Goal: Task Accomplishment & Management: Complete application form

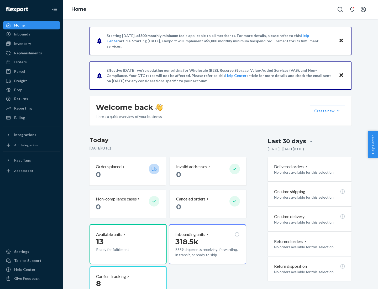
click at [338, 111] on button "Create new Create new inbound Create new order Create new product" at bounding box center [327, 110] width 35 height 10
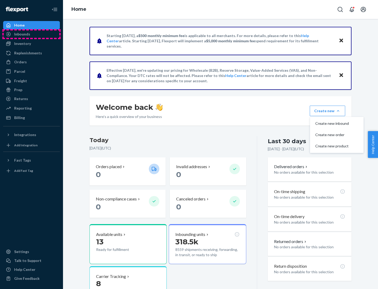
click at [31, 34] on div "Inbounds" at bounding box center [32, 33] width 56 height 7
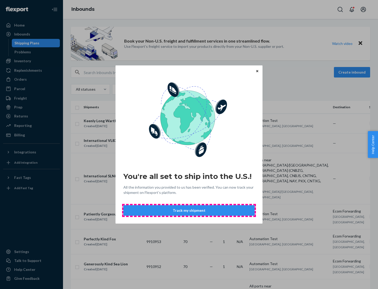
click at [189, 210] on button "Track my shipment" at bounding box center [188, 210] width 131 height 10
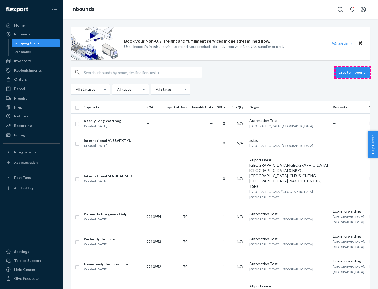
click at [353, 72] on button "Create inbound" at bounding box center [352, 72] width 36 height 10
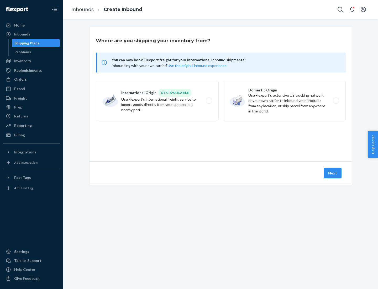
click at [157, 100] on label "International Origin DTC Available Use Flexport's international freight service…" at bounding box center [157, 100] width 123 height 39
click at [209, 100] on input "International Origin DTC Available Use Flexport's international freight service…" at bounding box center [210, 100] width 3 height 3
radio input "true"
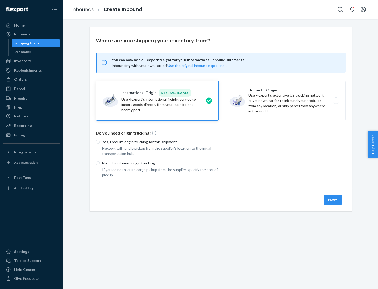
click at [160, 163] on p "No, I do not need origin trucking" at bounding box center [160, 162] width 116 height 5
click at [100, 163] on input "No, I do not need origin trucking" at bounding box center [98, 163] width 4 height 4
radio input "true"
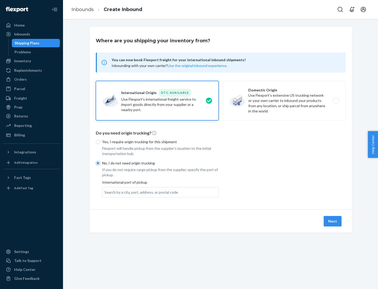
click at [140, 192] on div "Search by a city, port, address, or postal code" at bounding box center [140, 191] width 73 height 5
click at [105, 192] on input "Search by a city, port, address, or postal code" at bounding box center [104, 191] width 1 height 5
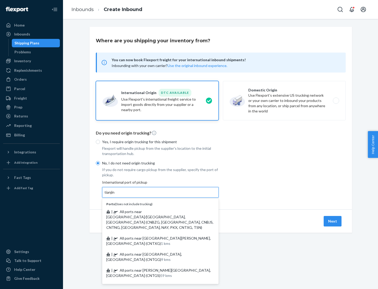
click at [155, 211] on span "| All ports near [GEOGRAPHIC_DATA]/[GEOGRAPHIC_DATA], [GEOGRAPHIC_DATA] (CNBZG,…" at bounding box center [159, 219] width 107 height 20
click at [115, 195] on input "tianjin" at bounding box center [109, 191] width 11 height 5
type input "All ports near [GEOGRAPHIC_DATA]/[GEOGRAPHIC_DATA], [GEOGRAPHIC_DATA] (CNBZG, […"
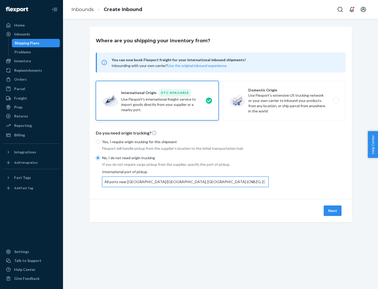
click at [333, 210] on button "Next" at bounding box center [332, 210] width 18 height 10
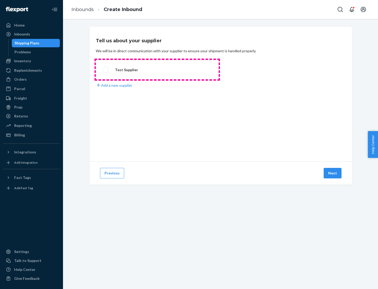
click at [157, 70] on label "Test Supplier" at bounding box center [157, 69] width 123 height 19
click at [106, 70] on input "Test Supplier" at bounding box center [103, 69] width 3 height 3
radio input "true"
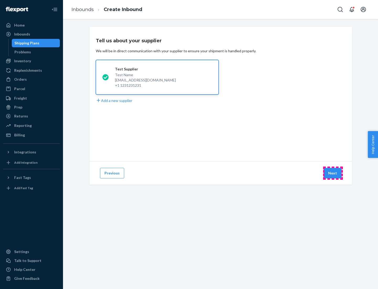
click at [333, 173] on button "Next" at bounding box center [332, 173] width 18 height 10
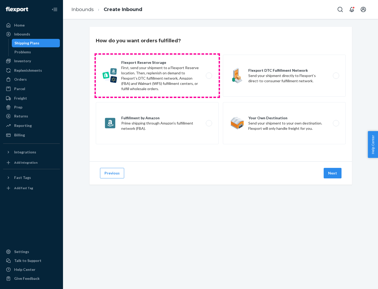
click at [157, 76] on label "Flexport Reserve Storage First, send your shipment to a Flexport Reserve locati…" at bounding box center [157, 76] width 123 height 42
click at [209, 76] on input "Flexport Reserve Storage First, send your shipment to a Flexport Reserve locati…" at bounding box center [210, 75] width 3 height 3
radio input "true"
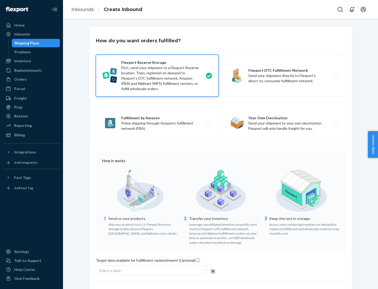
scroll to position [43, 0]
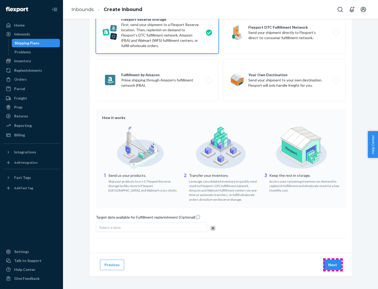
click at [333, 264] on button "Next" at bounding box center [332, 264] width 18 height 10
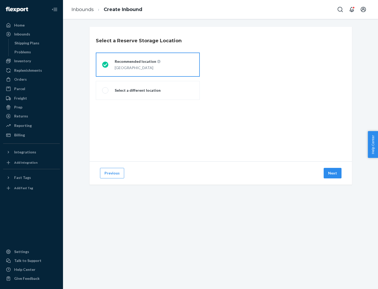
click at [148, 65] on div "[GEOGRAPHIC_DATA]" at bounding box center [138, 67] width 46 height 6
click at [105, 65] on input "Recommended location [GEOGRAPHIC_DATA]" at bounding box center [103, 64] width 3 height 3
click at [333, 173] on button "Next" at bounding box center [332, 173] width 18 height 10
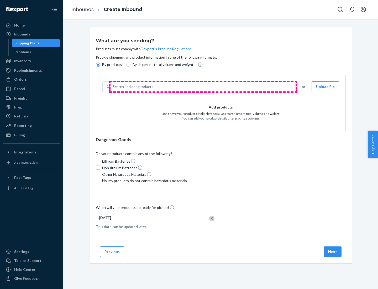
click at [203, 87] on div "Search and add products" at bounding box center [202, 86] width 185 height 9
click at [113, 87] on input "Search and add products" at bounding box center [113, 86] width 1 height 5
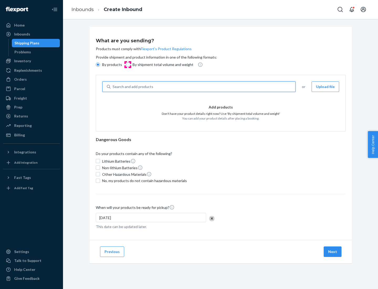
click at [127, 65] on input "By shipment total volume and weight" at bounding box center [128, 64] width 4 height 4
radio input "true"
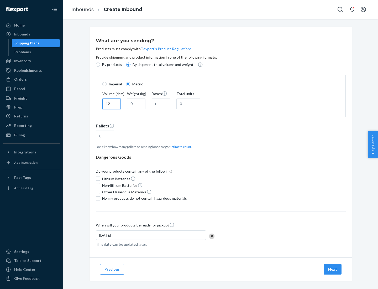
type input "12"
type input "22"
type input "222"
type input "121"
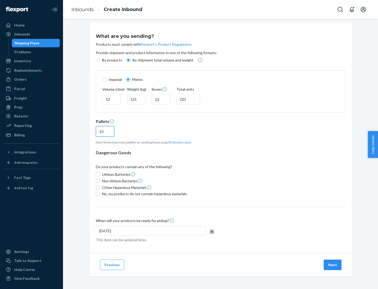
type input "10"
click at [143, 193] on span "No, my products do not contain hazardous materials" at bounding box center [144, 193] width 85 height 5
click at [100, 193] on input "No, my products do not contain hazardous materials" at bounding box center [98, 193] width 4 height 4
checkbox input "true"
click at [333, 264] on button "Next" at bounding box center [332, 264] width 18 height 10
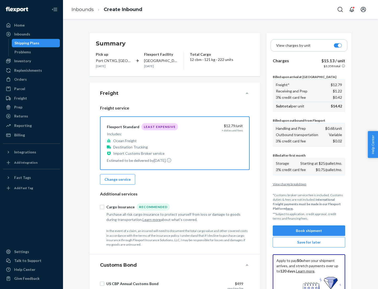
scroll to position [77, 0]
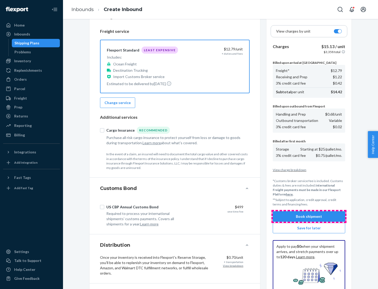
click at [309, 216] on button "Book shipment" at bounding box center [309, 216] width 72 height 10
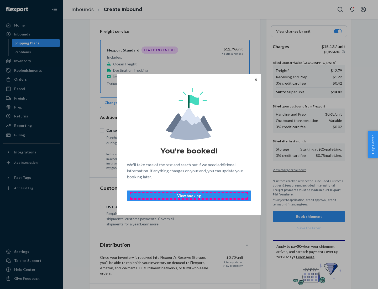
click at [189, 195] on p "View booking" at bounding box center [188, 195] width 115 height 5
